Goal: Task Accomplishment & Management: Use online tool/utility

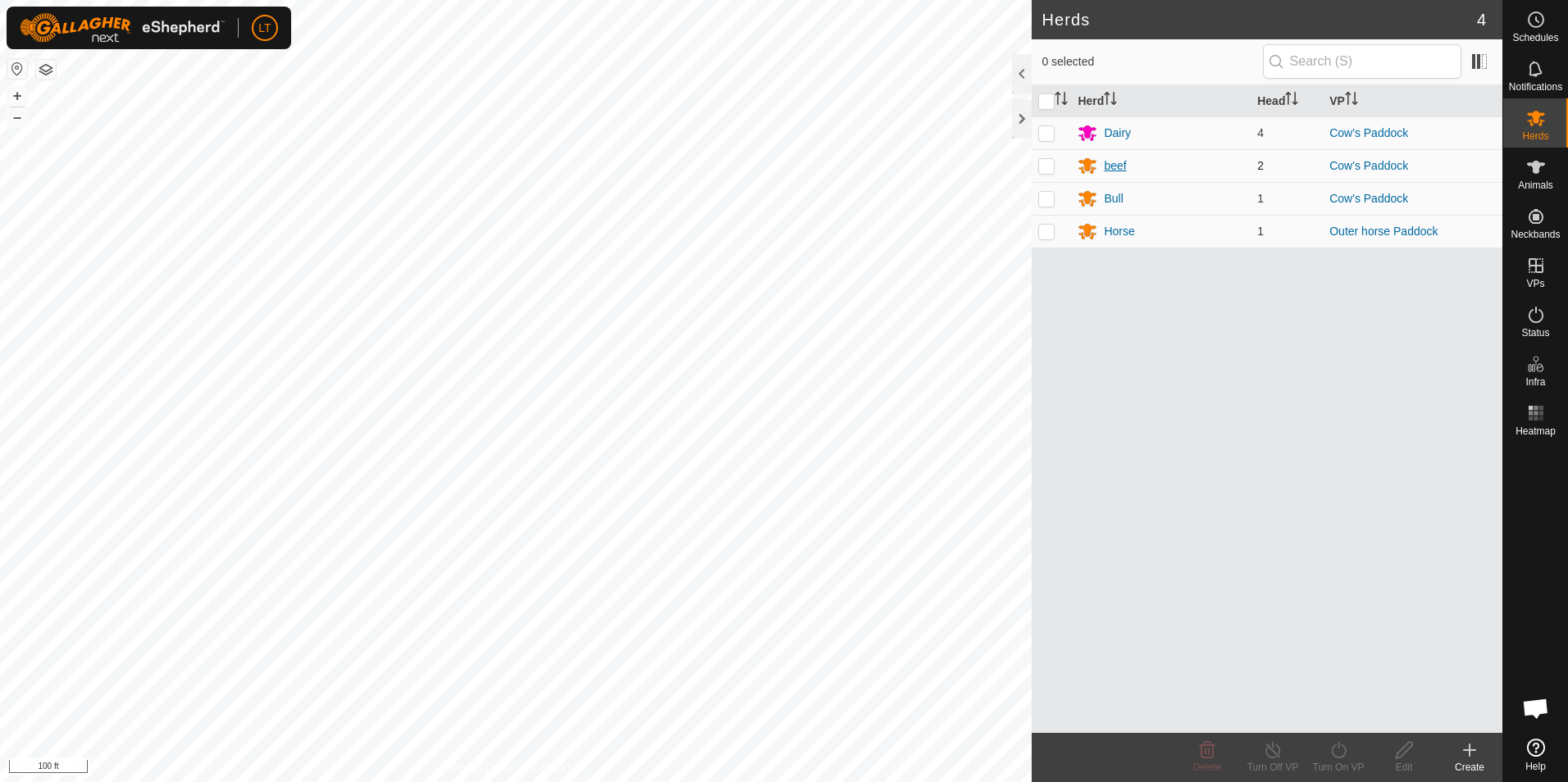
click at [1111, 158] on div "beef" at bounding box center [1114, 166] width 22 height 18
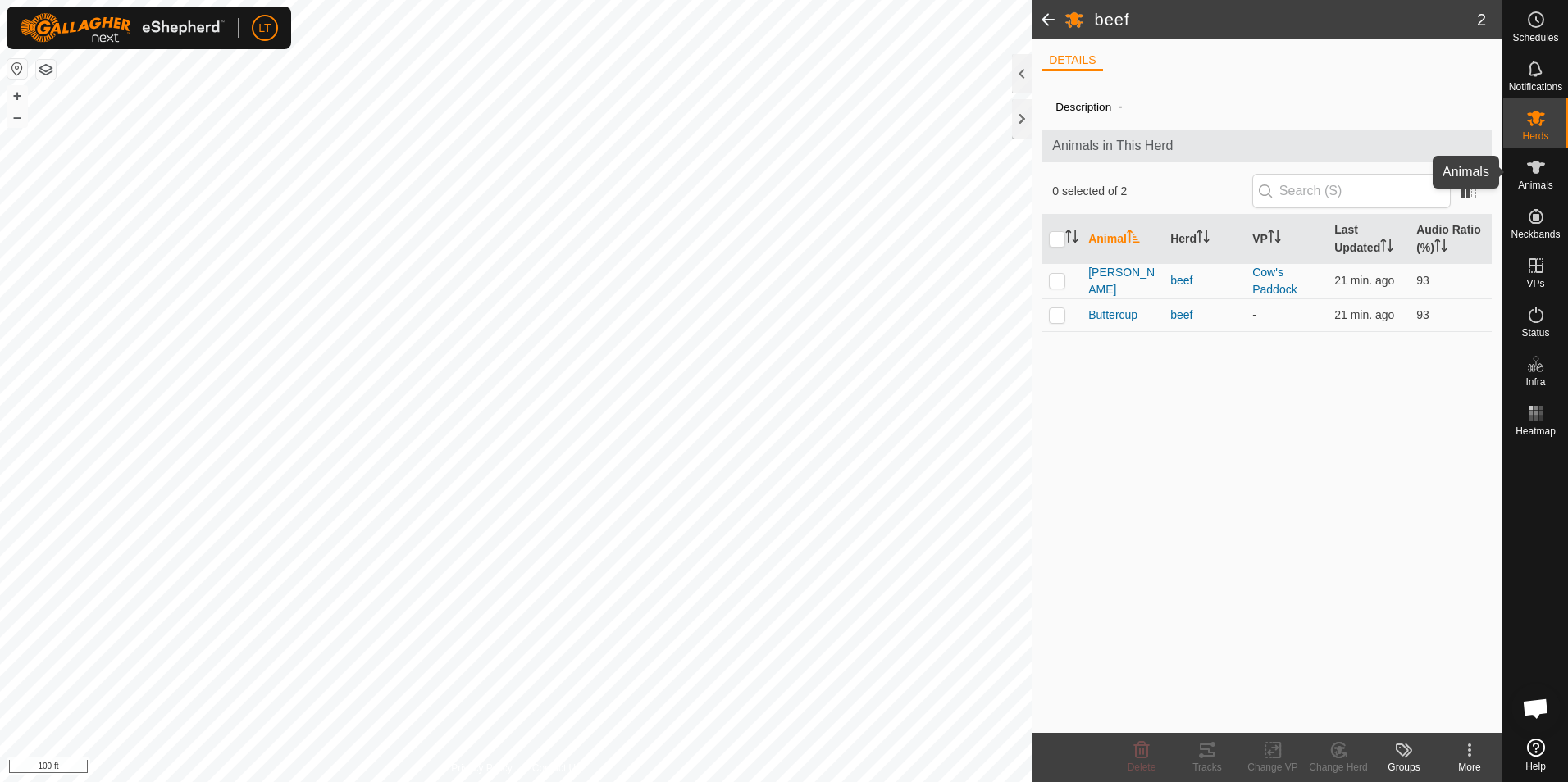
click at [1527, 185] on span "Animals" at bounding box center [1536, 186] width 35 height 10
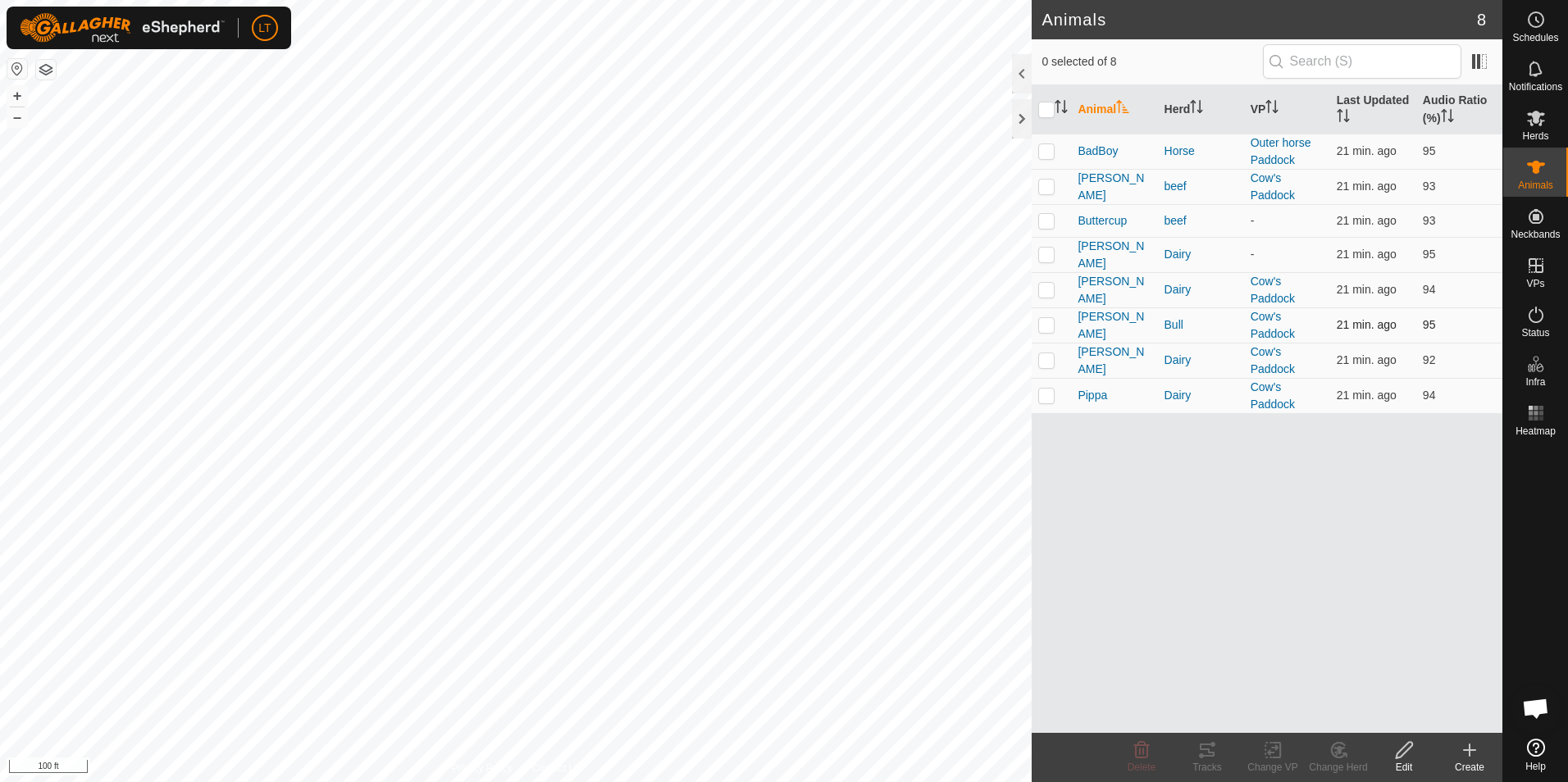
click at [1097, 339] on td "[PERSON_NAME]" at bounding box center [1114, 326] width 86 height 35
click at [1092, 326] on span "[PERSON_NAME]" at bounding box center [1113, 325] width 73 height 34
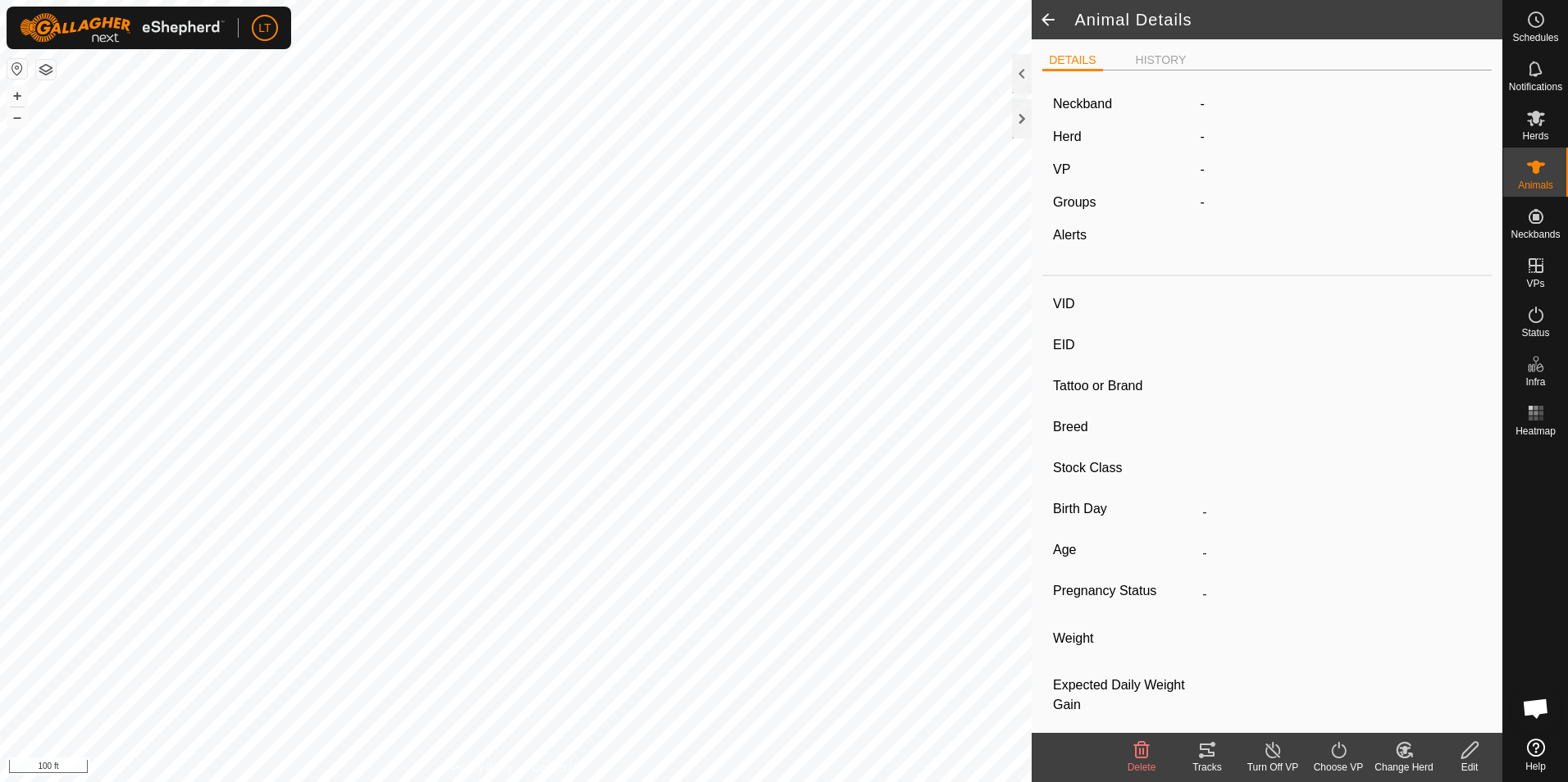
click at [1189, 760] on div "Tracks" at bounding box center [1206, 767] width 65 height 15
type input "[PERSON_NAME]"
type input "-"
type input "jersey"
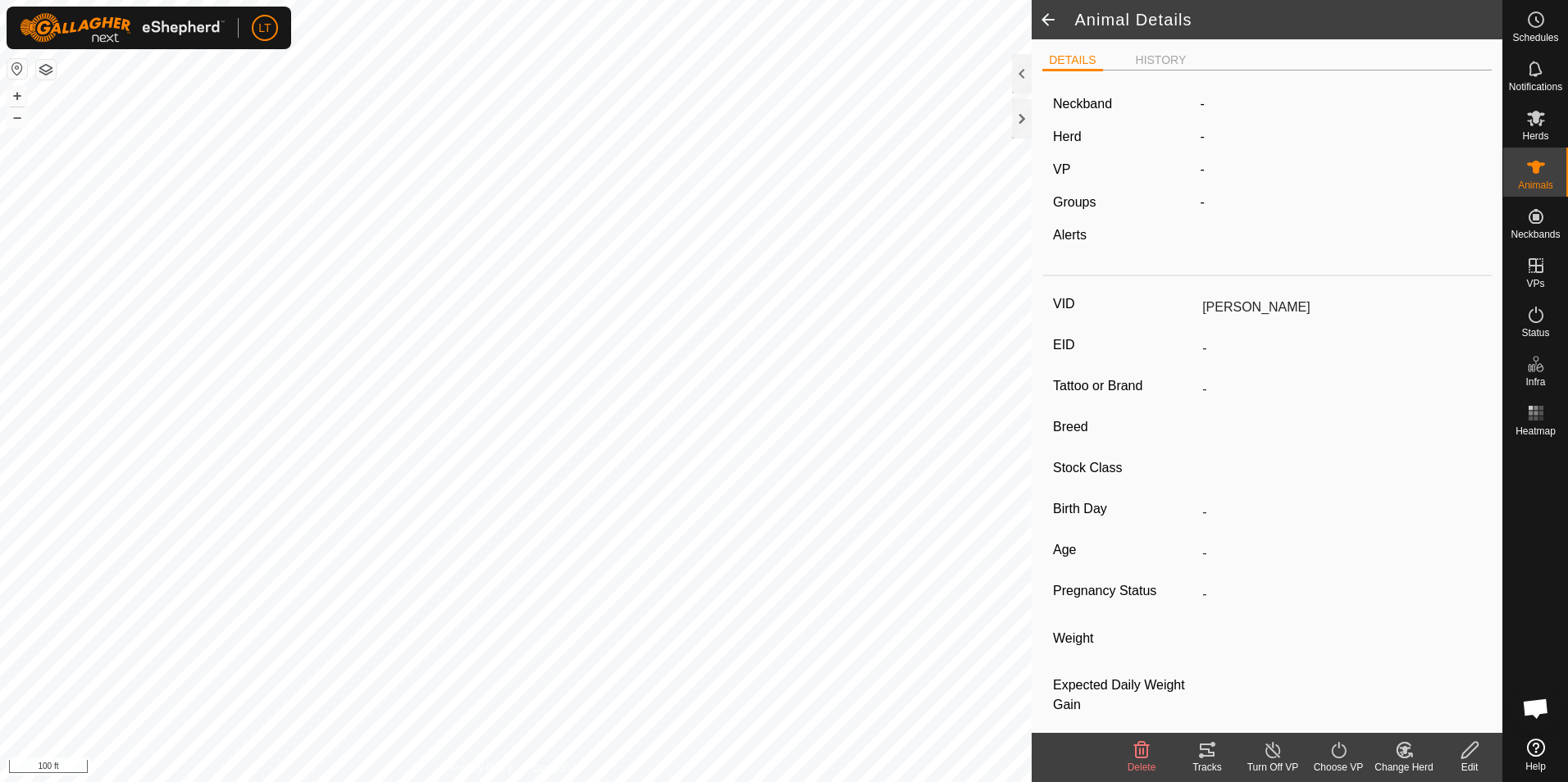
type input "-"
type input "Empty"
type input "0 kg"
type input "-"
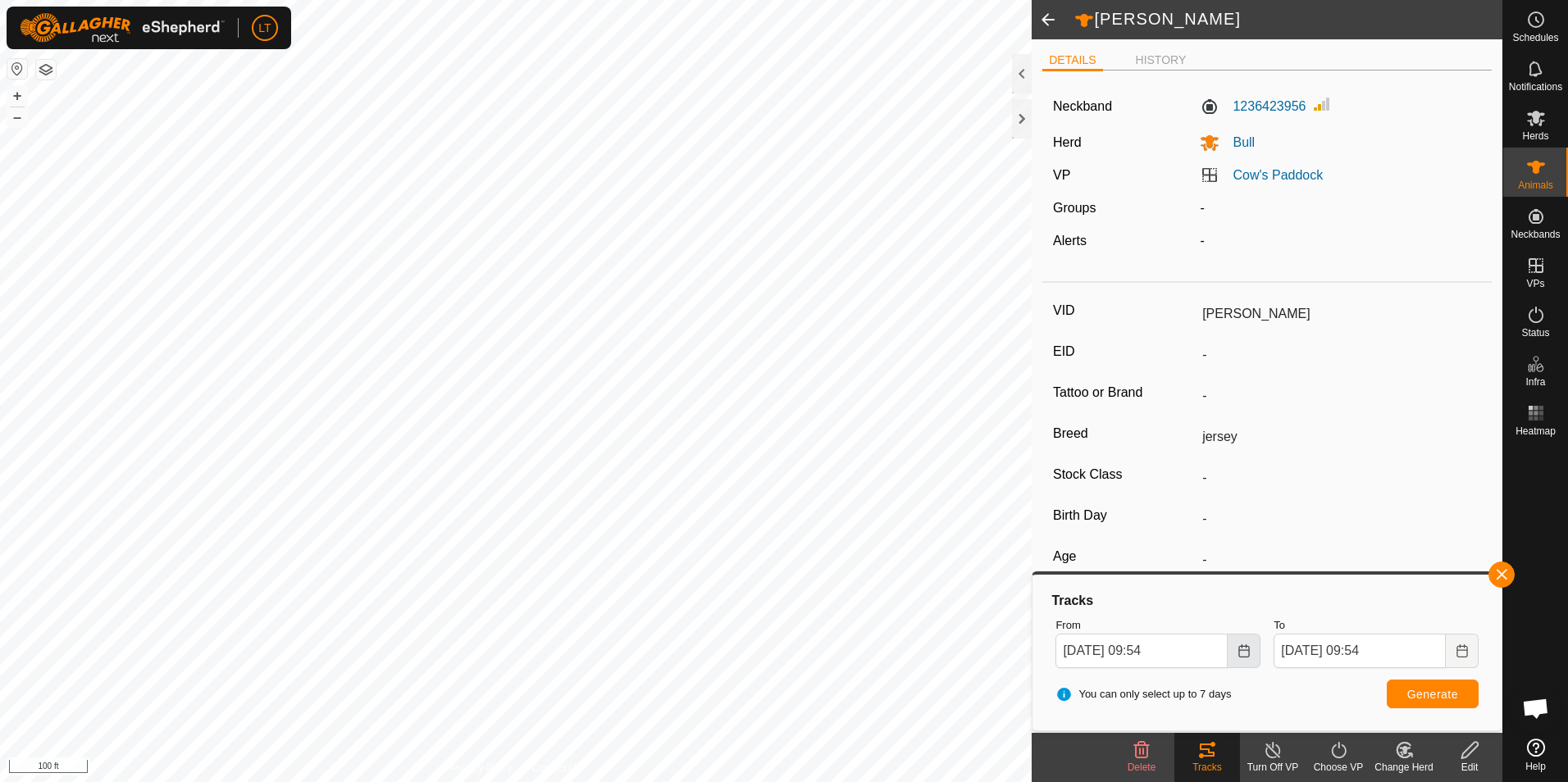
click at [1231, 651] on button "Choose Date" at bounding box center [1244, 650] width 33 height 34
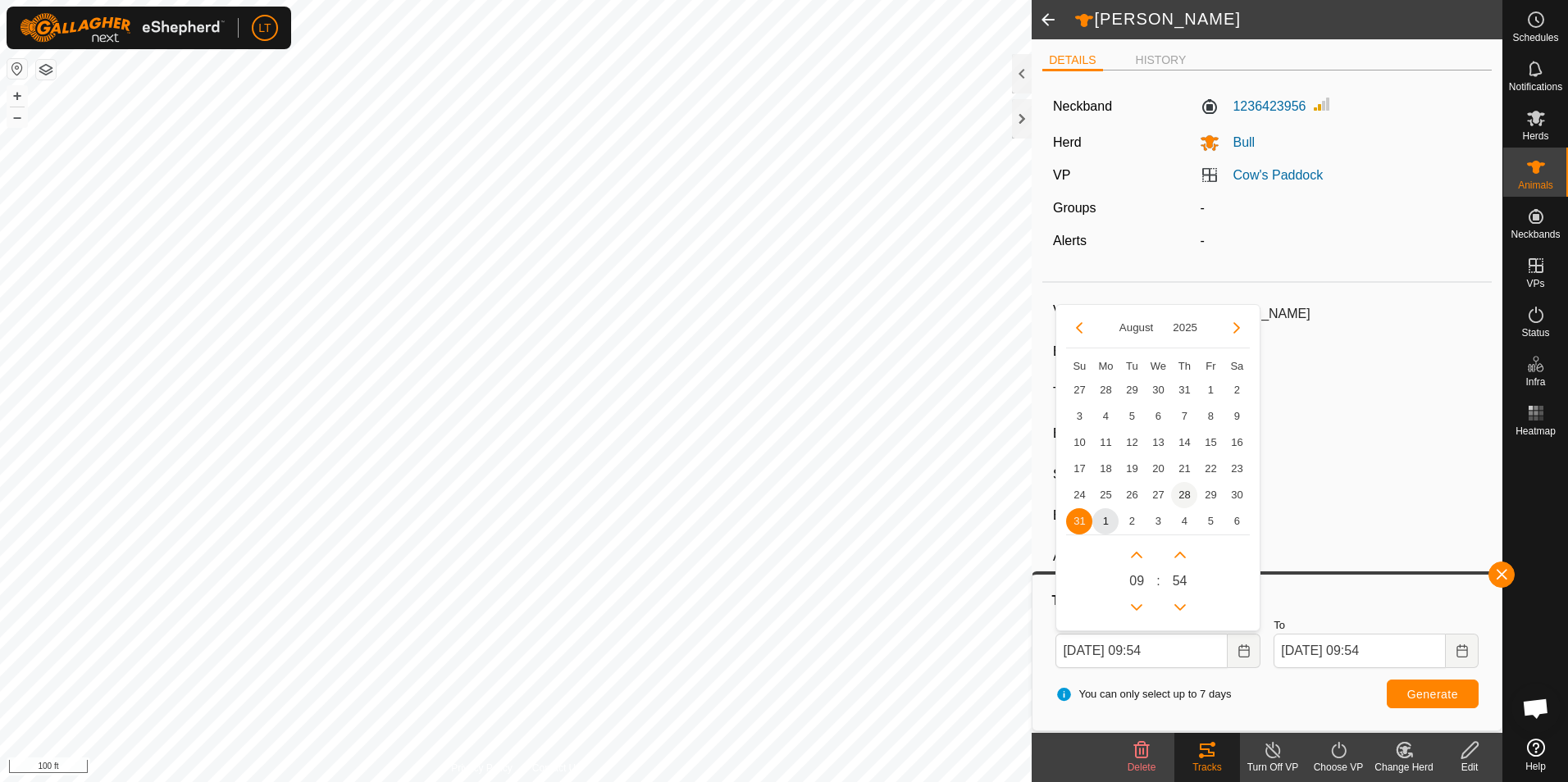
click at [1189, 489] on span "28" at bounding box center [1184, 495] width 26 height 26
type input "[DATE] 09:54"
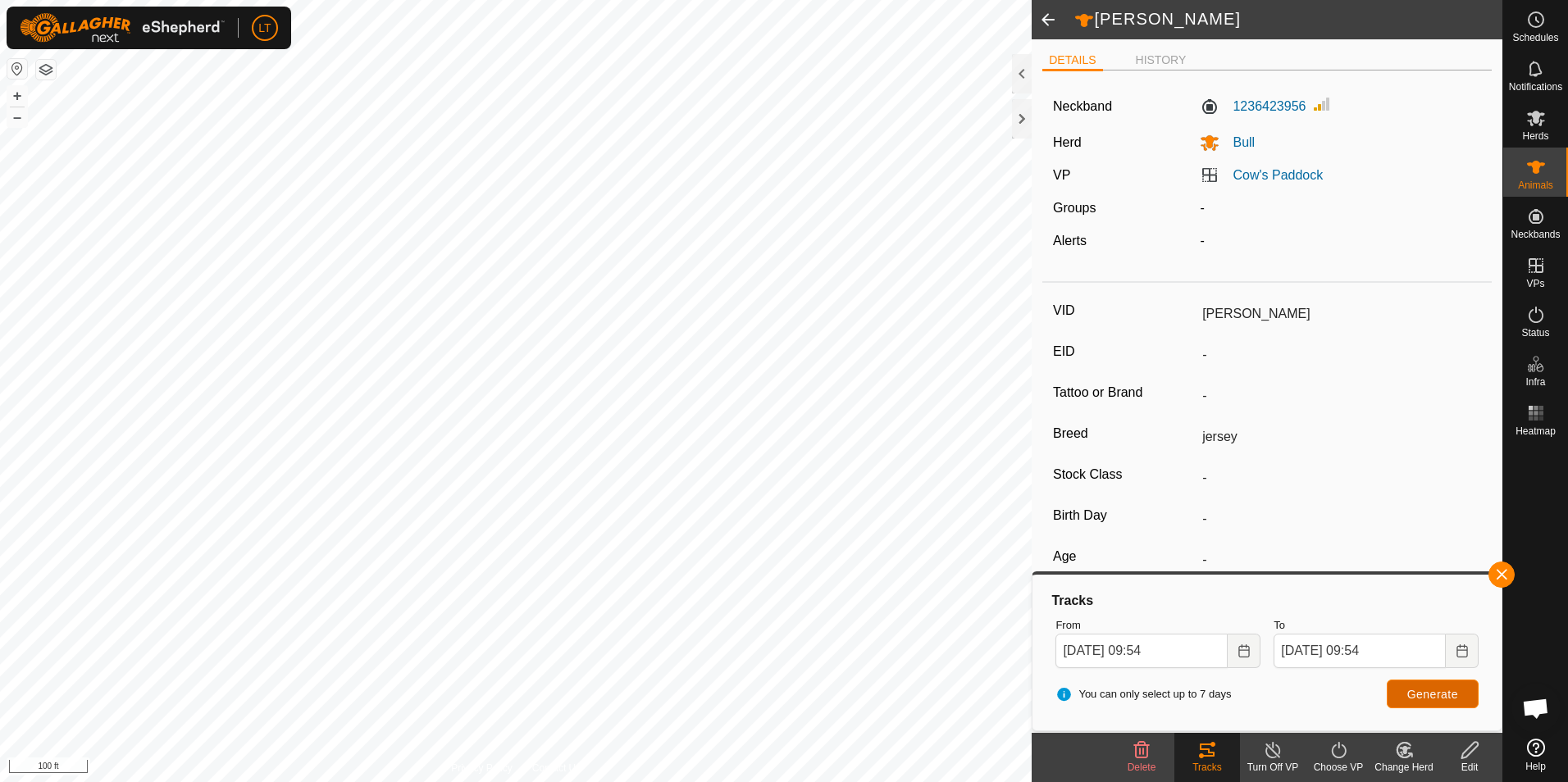
click at [1412, 700] on span "Generate" at bounding box center [1432, 694] width 51 height 13
